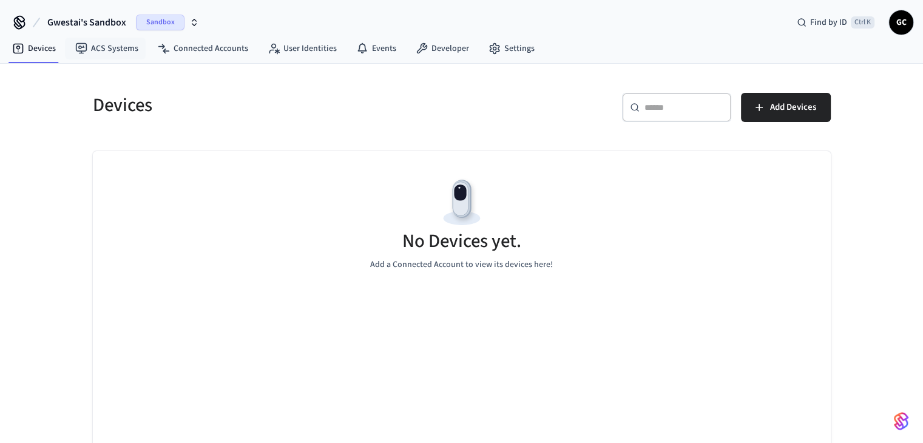
click at [81, 26] on span "Gwestai's Sandbox" at bounding box center [86, 22] width 79 height 15
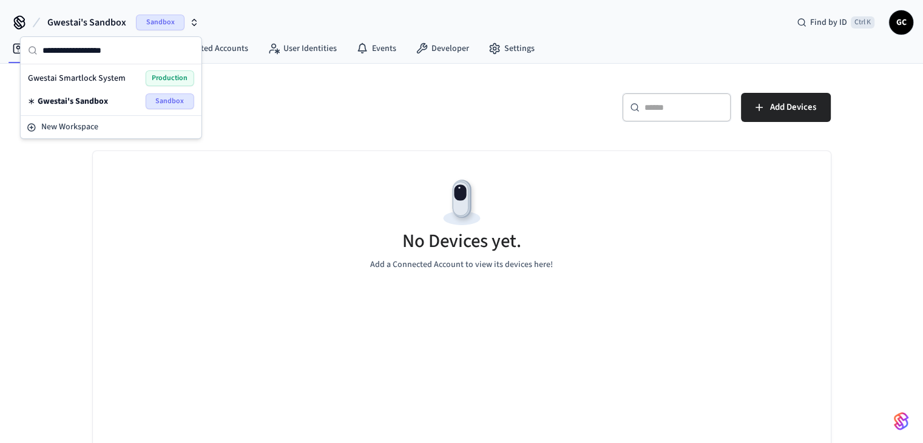
click at [97, 75] on span "Gwestai Smartlock System" at bounding box center [77, 78] width 98 height 12
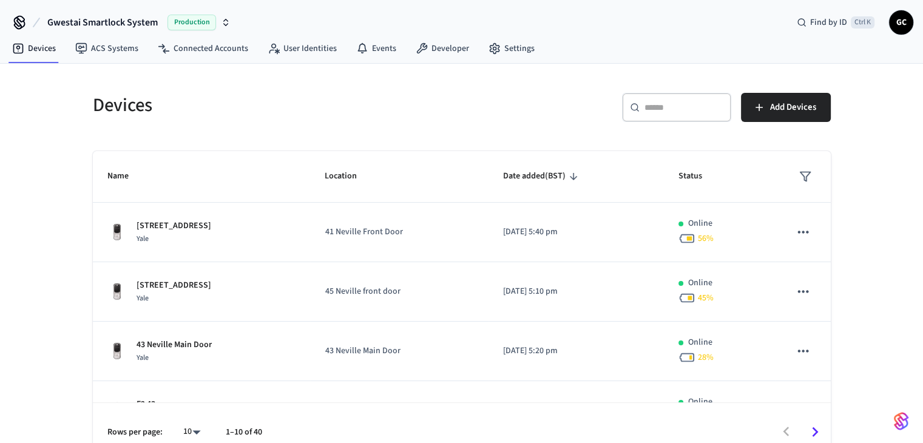
click at [697, 115] on div "​ ​" at bounding box center [676, 107] width 109 height 29
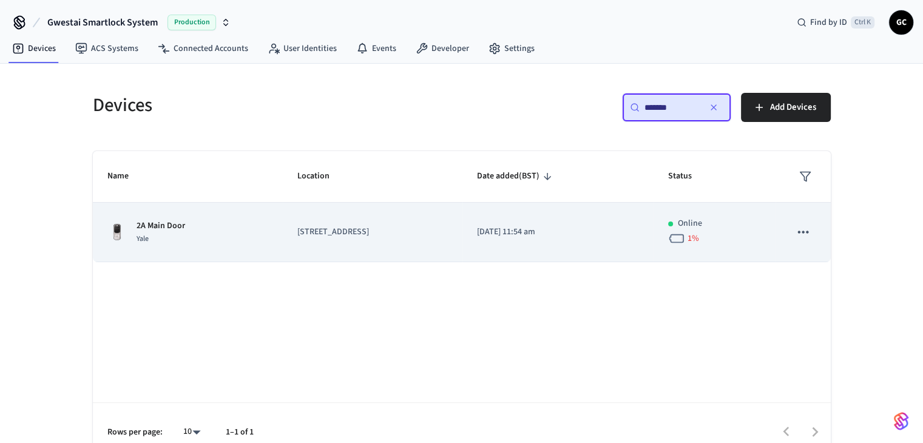
type input "*******"
click at [316, 229] on p "[STREET_ADDRESS]" at bounding box center [372, 232] width 151 height 13
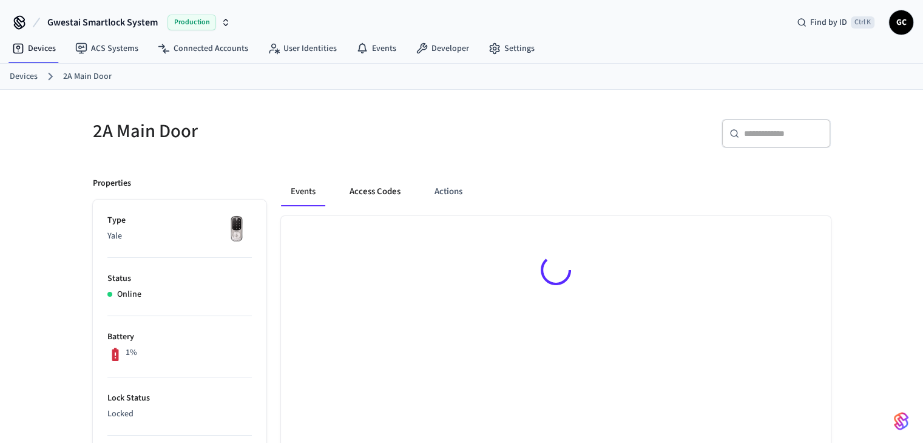
click at [360, 194] on button "Access Codes" at bounding box center [375, 191] width 70 height 29
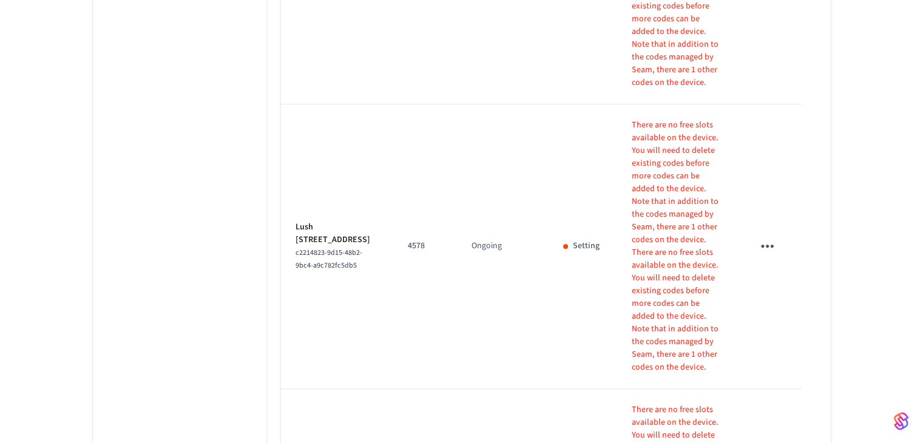
scroll to position [1234, 0]
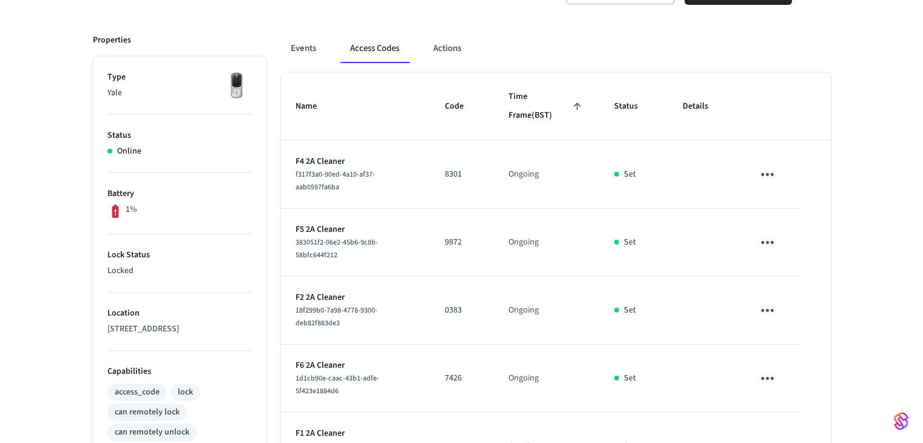
scroll to position [265, 0]
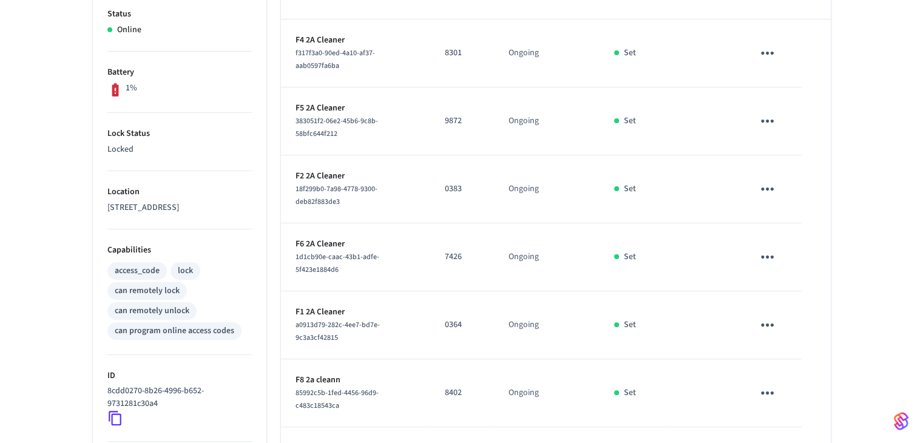
click at [458, 320] on p "0364" at bounding box center [462, 325] width 35 height 13
copy p "0364"
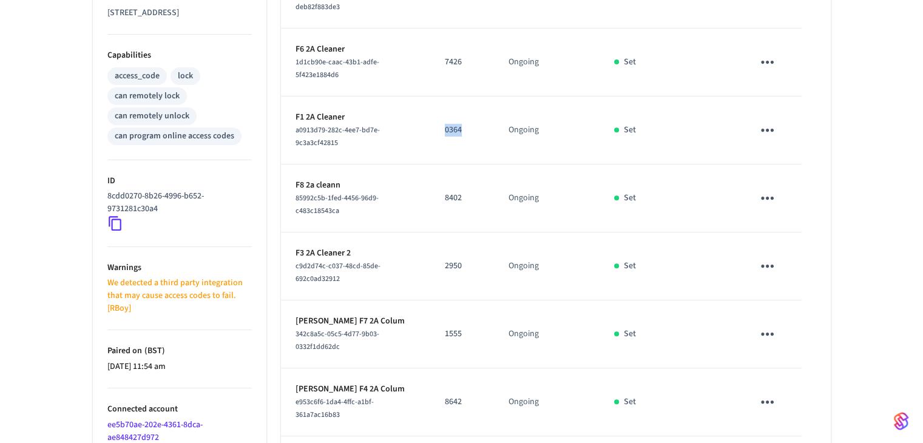
scroll to position [568, 0]
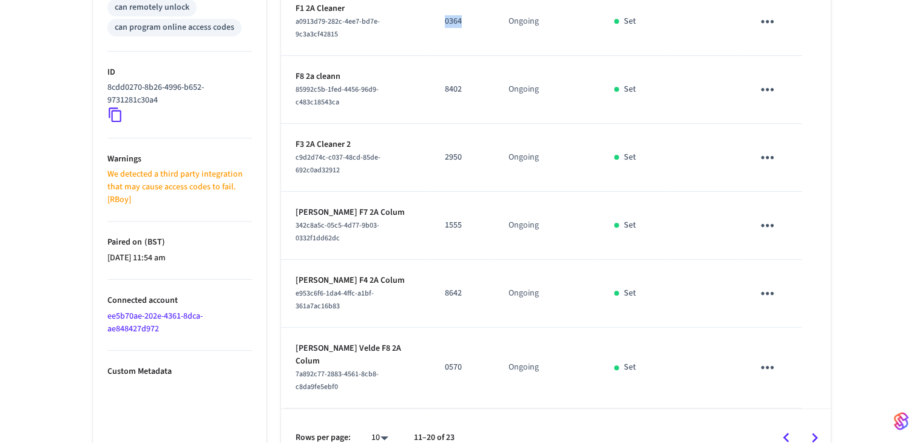
click at [822, 429] on icon "Go to next page" at bounding box center [814, 438] width 19 height 19
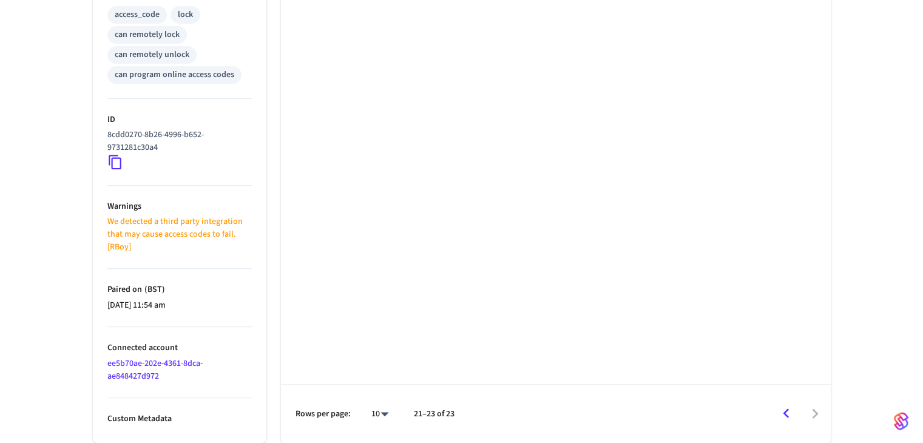
scroll to position [520, 0]
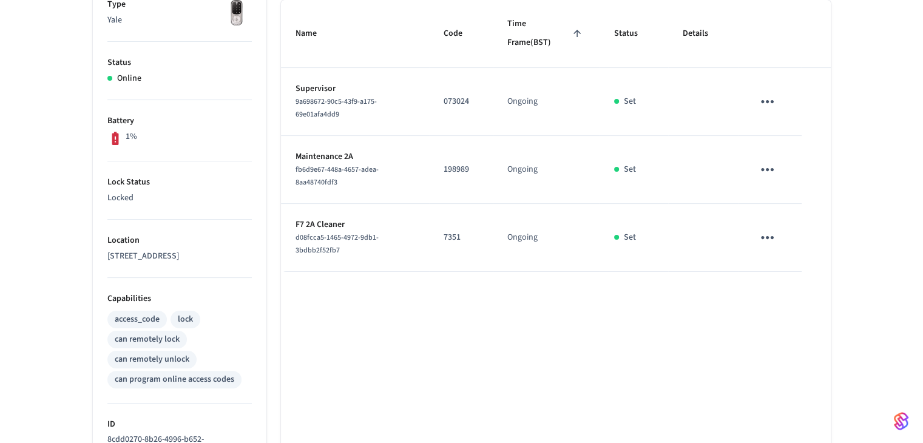
click at [368, 336] on div "Name Code Time Frame (BST) Status Details Supervisor 9a698672-90c5-43f9-a175-69…" at bounding box center [556, 374] width 550 height 748
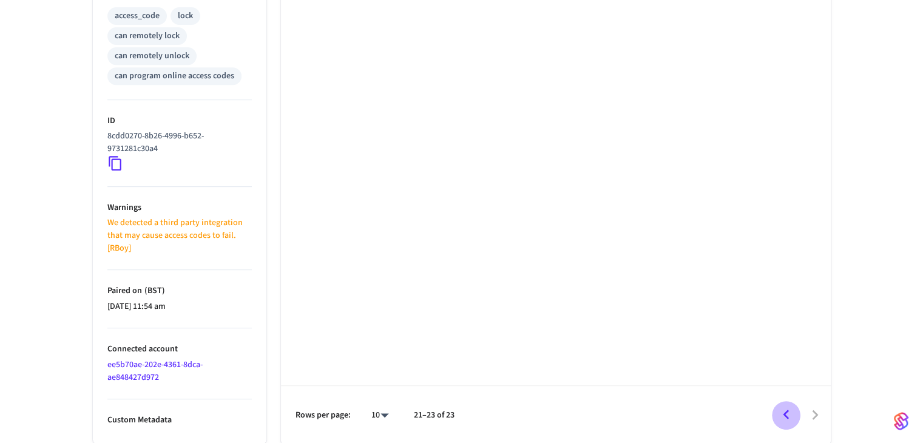
click at [793, 414] on icon "Go to previous page" at bounding box center [786, 414] width 19 height 19
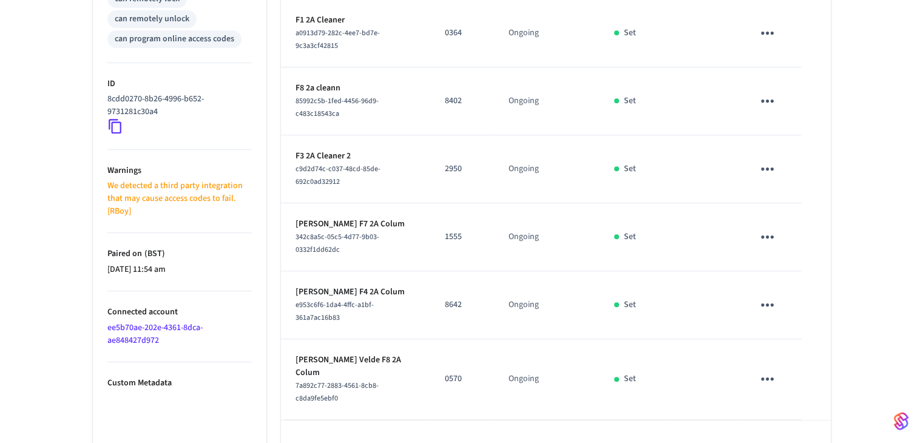
scroll to position [568, 0]
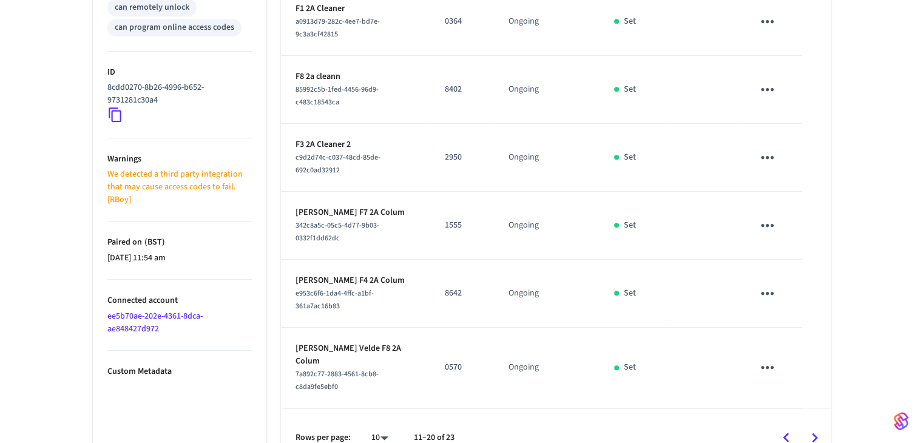
click at [522, 424] on div at bounding box center [648, 438] width 363 height 29
click at [766, 366] on icon "sticky table" at bounding box center [767, 367] width 13 height 3
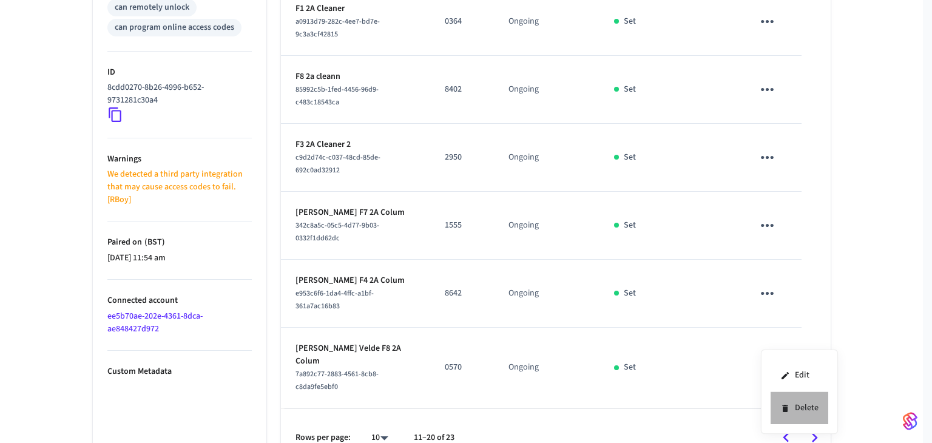
click at [796, 403] on li "Delete" at bounding box center [800, 408] width 58 height 32
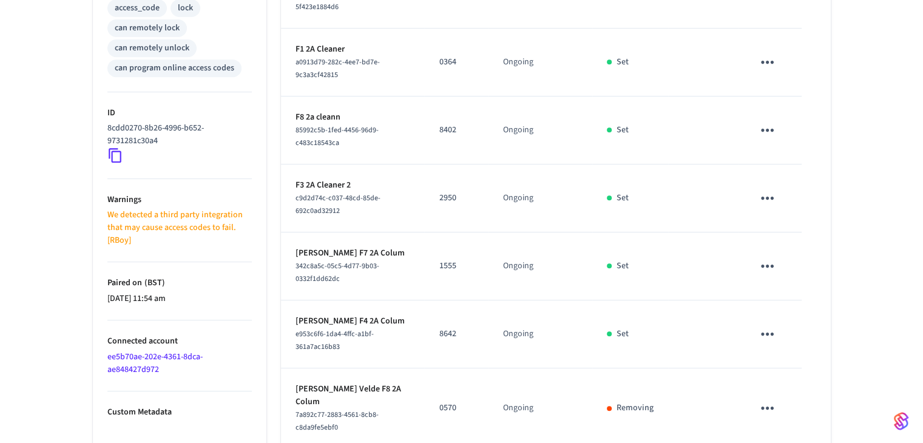
scroll to position [507, 0]
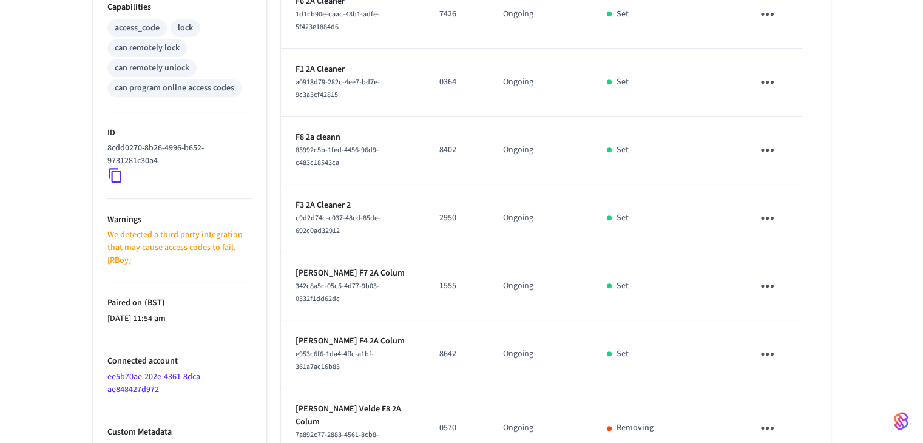
click at [761, 280] on icon "sticky table" at bounding box center [767, 286] width 19 height 19
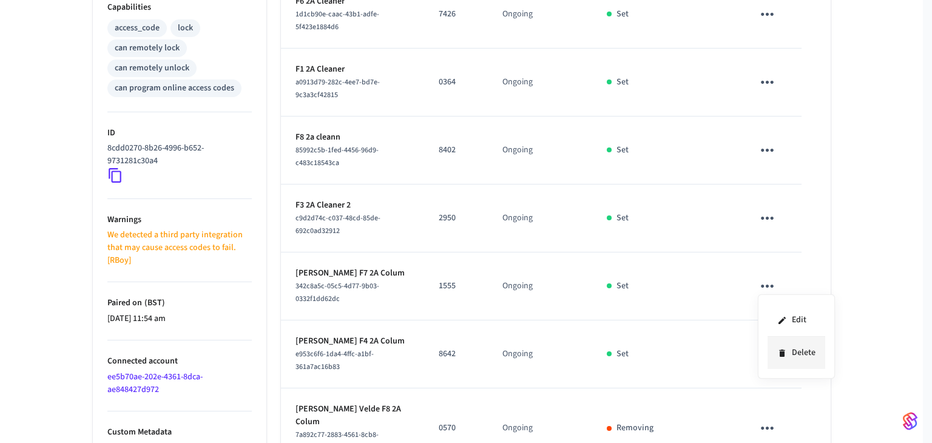
click at [787, 344] on li "Delete" at bounding box center [797, 353] width 58 height 32
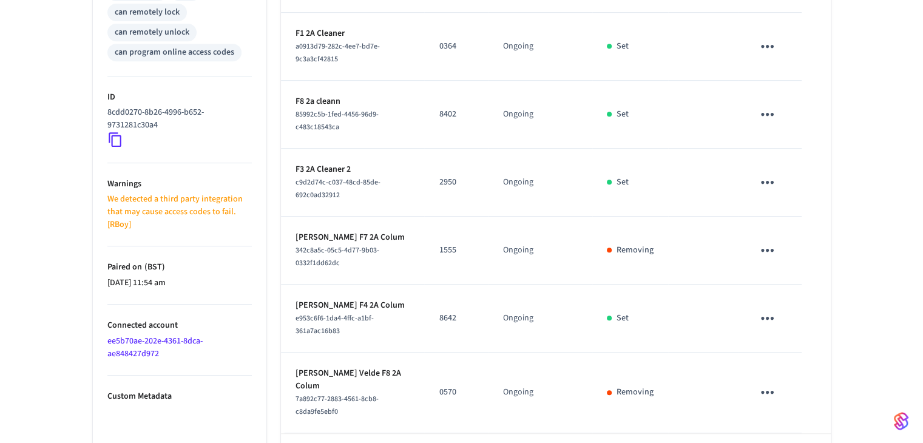
scroll to position [578, 0]
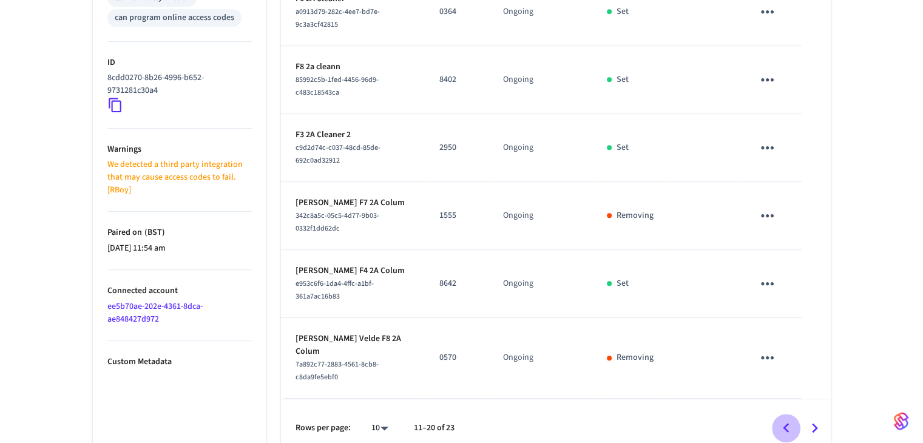
click at [787, 423] on icon "Go to previous page" at bounding box center [786, 428] width 6 height 10
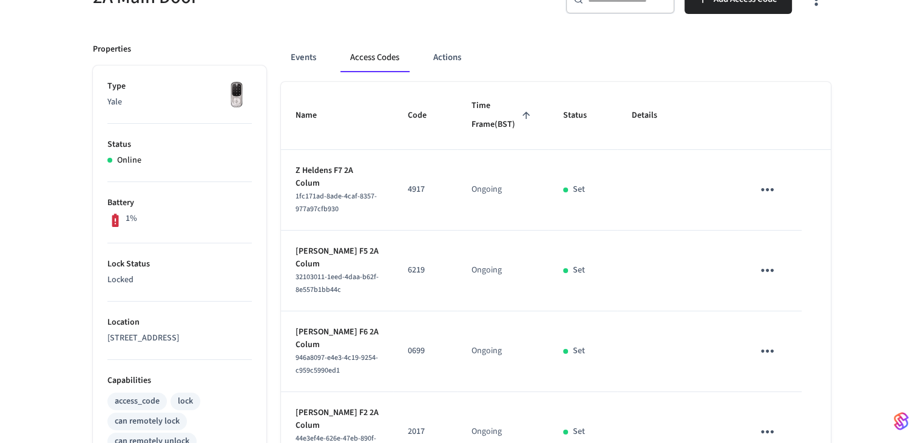
scroll to position [92, 0]
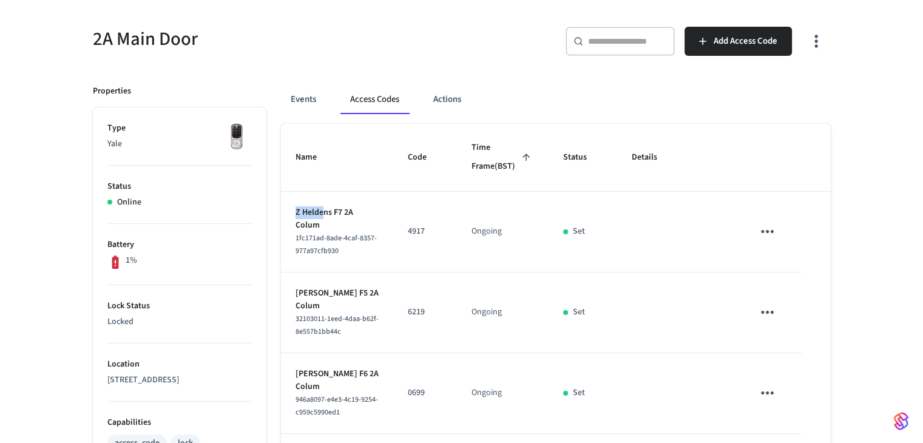
drag, startPoint x: 295, startPoint y: 230, endPoint x: 324, endPoint y: 229, distance: 28.5
click at [324, 229] on p "Z Heldens F7 2A Colum" at bounding box center [337, 218] width 83 height 25
drag, startPoint x: 768, startPoint y: 252, endPoint x: 777, endPoint y: 283, distance: 32.3
click at [770, 241] on icon "sticky table" at bounding box center [767, 231] width 19 height 19
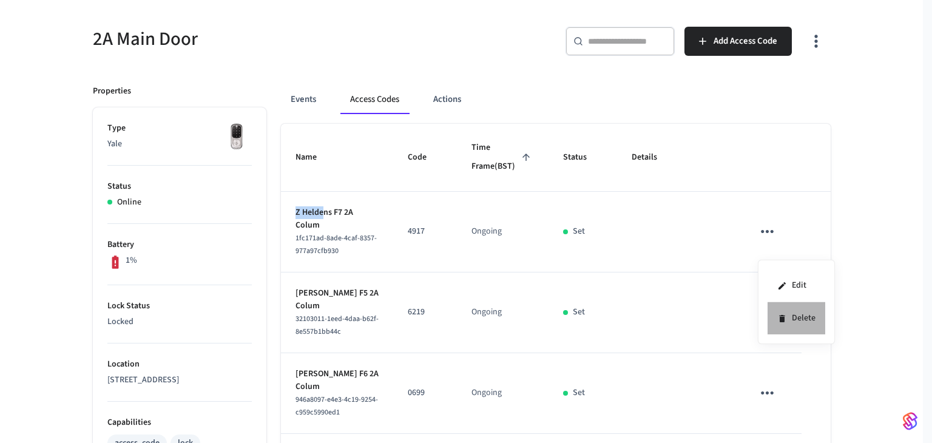
click at [791, 315] on li "Delete" at bounding box center [797, 318] width 58 height 32
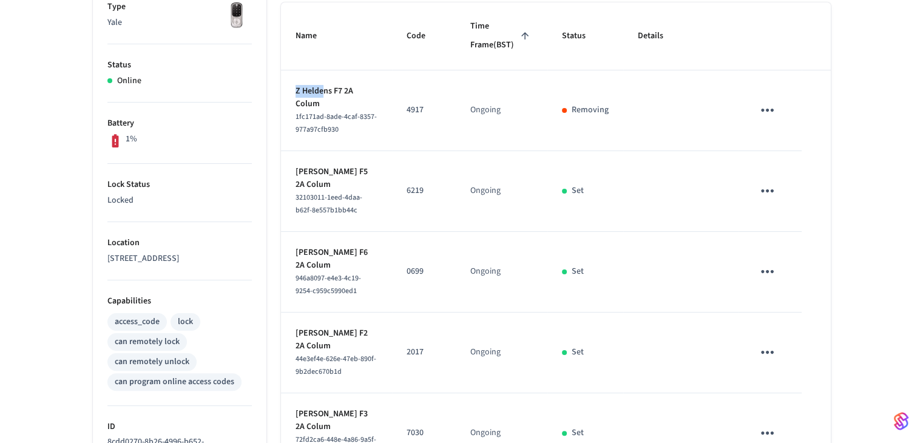
scroll to position [396, 0]
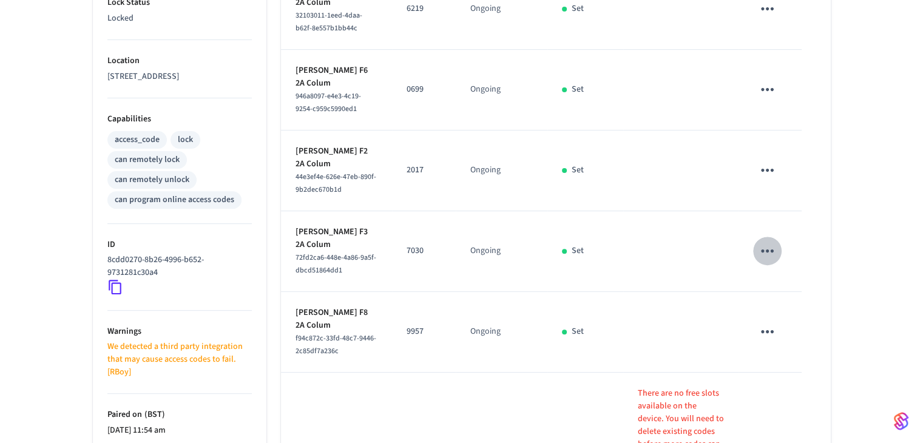
click at [767, 253] on icon "sticky table" at bounding box center [767, 250] width 13 height 3
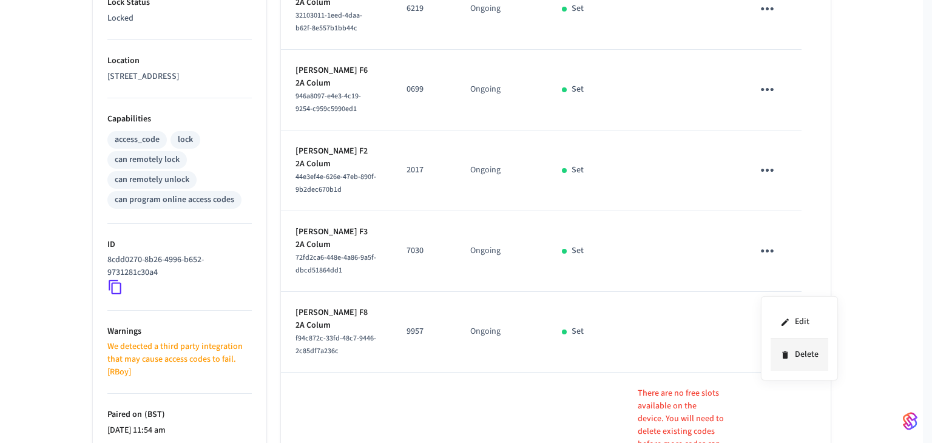
click at [788, 355] on icon at bounding box center [786, 355] width 10 height 10
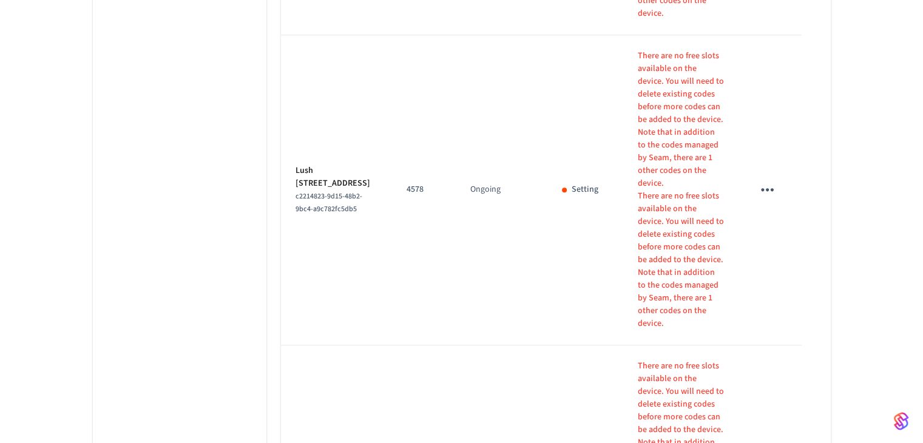
scroll to position [1361, 0]
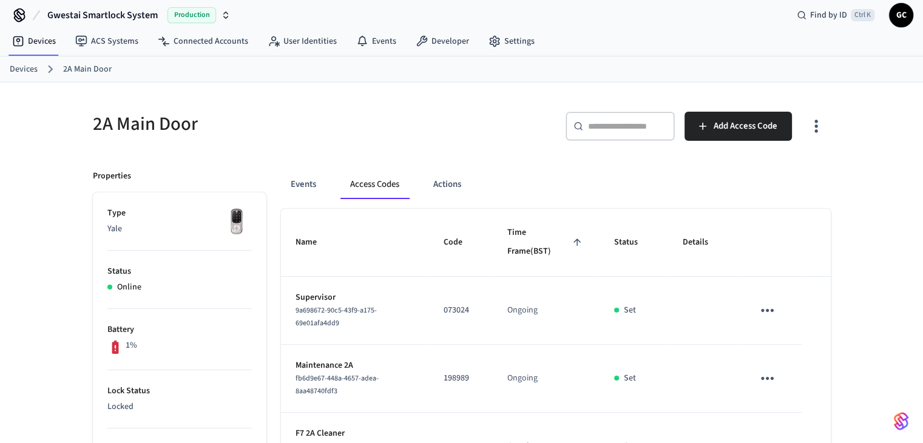
scroll to position [0, 0]
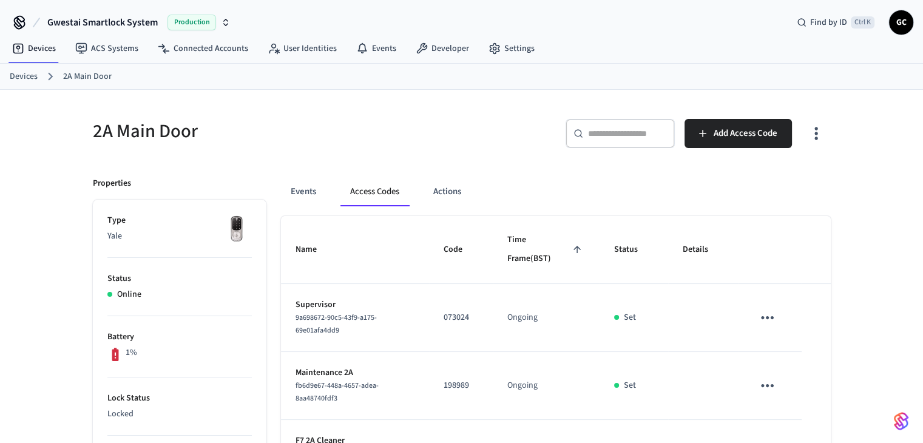
click at [608, 135] on input "text" at bounding box center [627, 133] width 79 height 12
paste input "**********"
type input "**********"
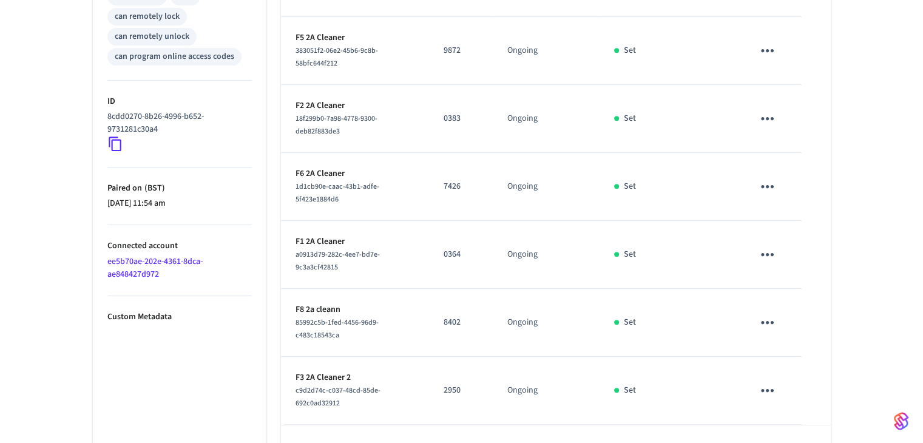
scroll to position [578, 0]
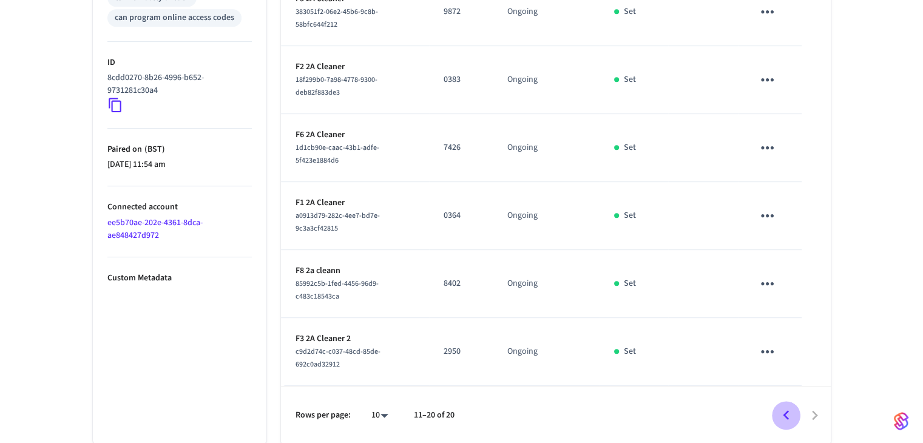
click at [779, 409] on icon "Go to previous page" at bounding box center [786, 415] width 19 height 19
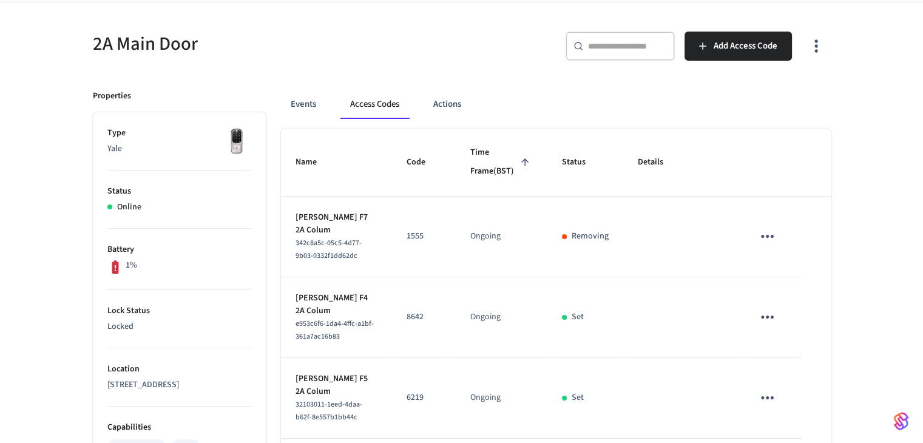
scroll to position [0, 0]
